Goal: Task Accomplishment & Management: Use online tool/utility

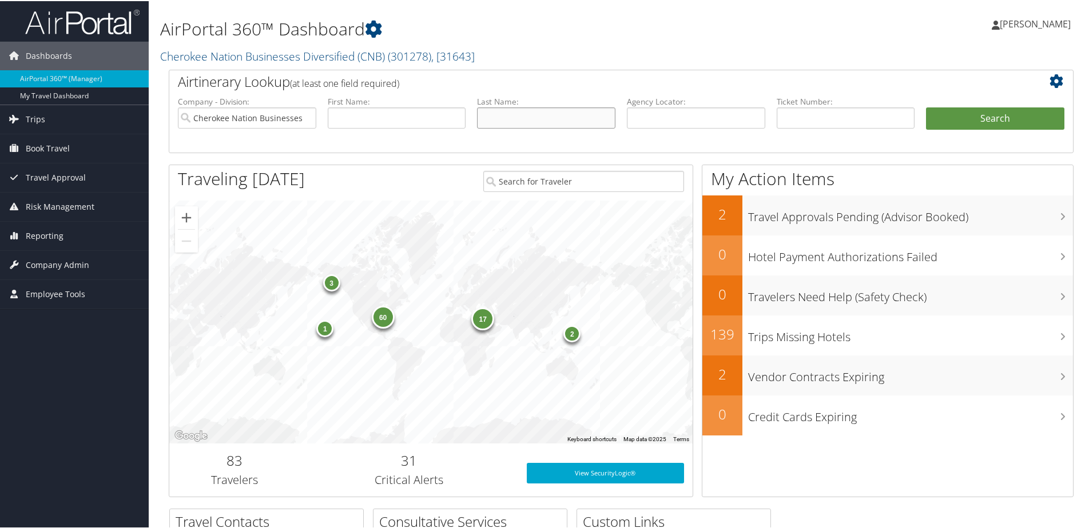
click at [498, 113] on input "text" at bounding box center [546, 116] width 138 height 21
type input "medawar"
click at [964, 122] on button "Search" at bounding box center [995, 117] width 138 height 23
